Goal: Task Accomplishment & Management: Use online tool/utility

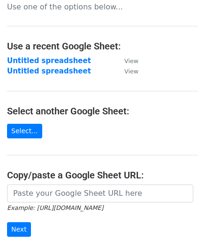
scroll to position [94, 0]
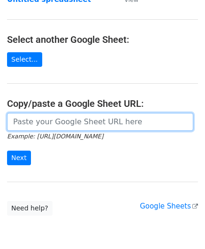
click at [48, 118] on input "url" at bounding box center [100, 122] width 187 height 18
paste input "[URL][DOMAIN_NAME]"
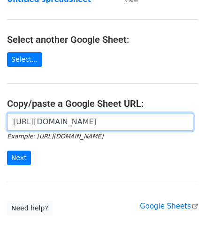
scroll to position [0, 199]
type input "[URL][DOMAIN_NAME]"
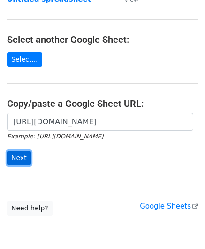
click at [17, 156] on input "Next" at bounding box center [19, 157] width 24 height 15
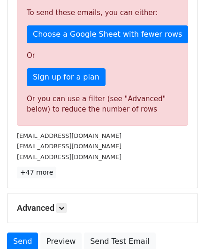
scroll to position [298, 0]
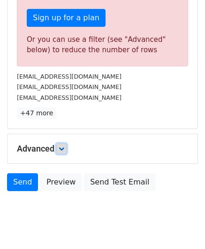
click at [63, 146] on icon at bounding box center [62, 149] width 6 height 6
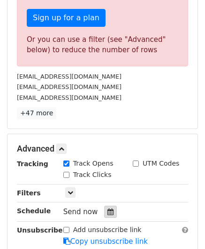
click at [105, 205] on div at bounding box center [110, 211] width 13 height 12
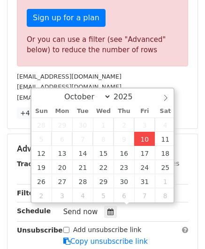
type input "2025-10-10 12:00"
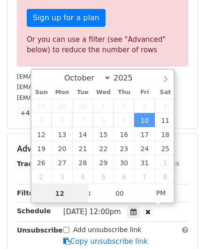
paste input "0"
type input "10"
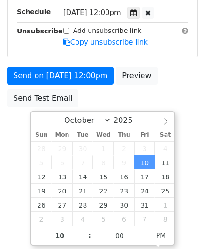
type input "2025-10-10 22:00"
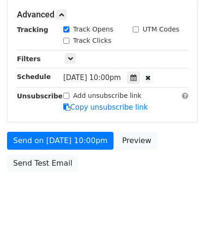
scroll to position [431, 0]
